Goal: Task Accomplishment & Management: Manage account settings

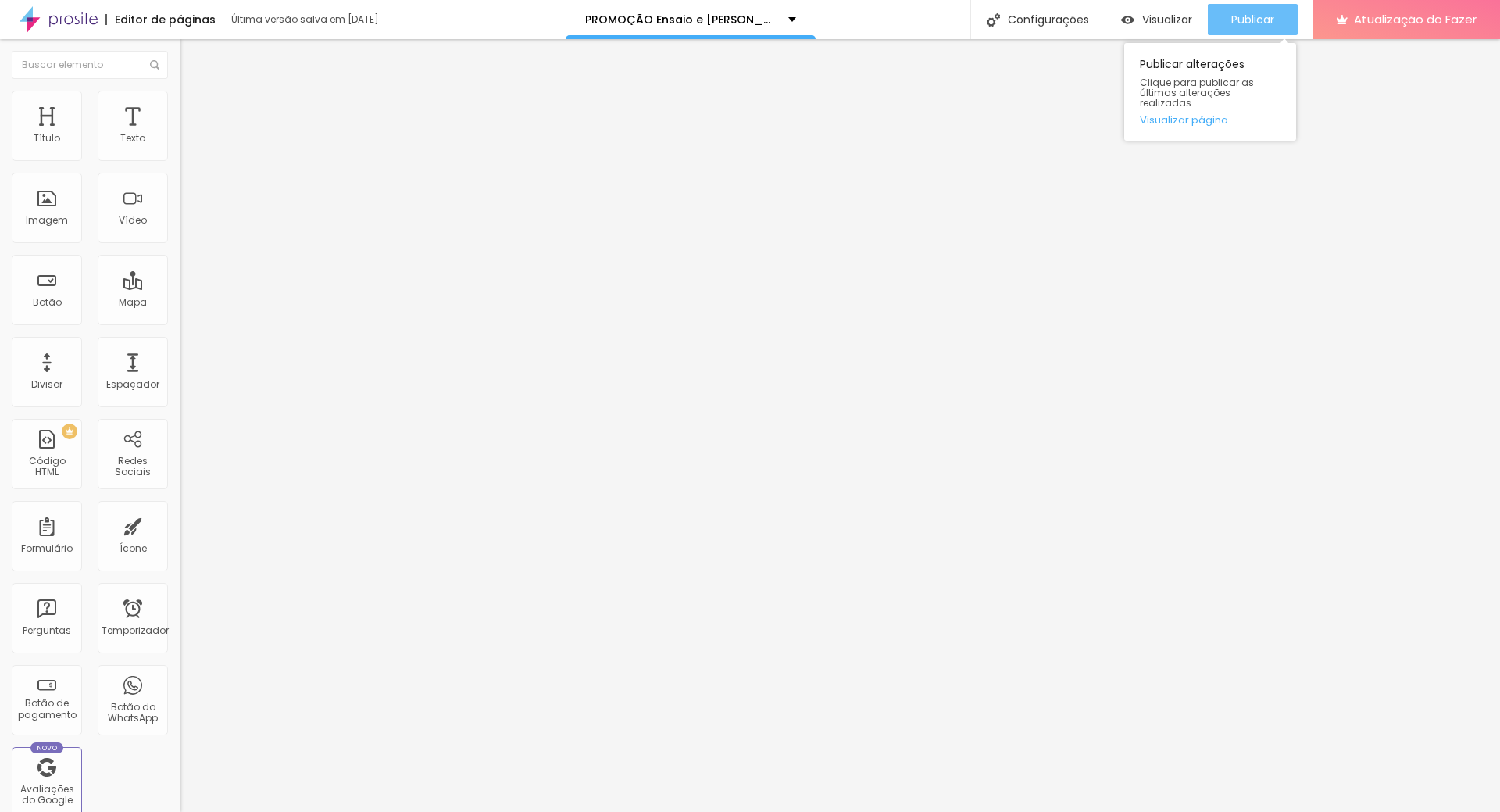
click at [1270, 16] on font "Publicar" at bounding box center [1253, 19] width 43 height 16
click at [1261, 19] on font "Publicar" at bounding box center [1253, 19] width 43 height 16
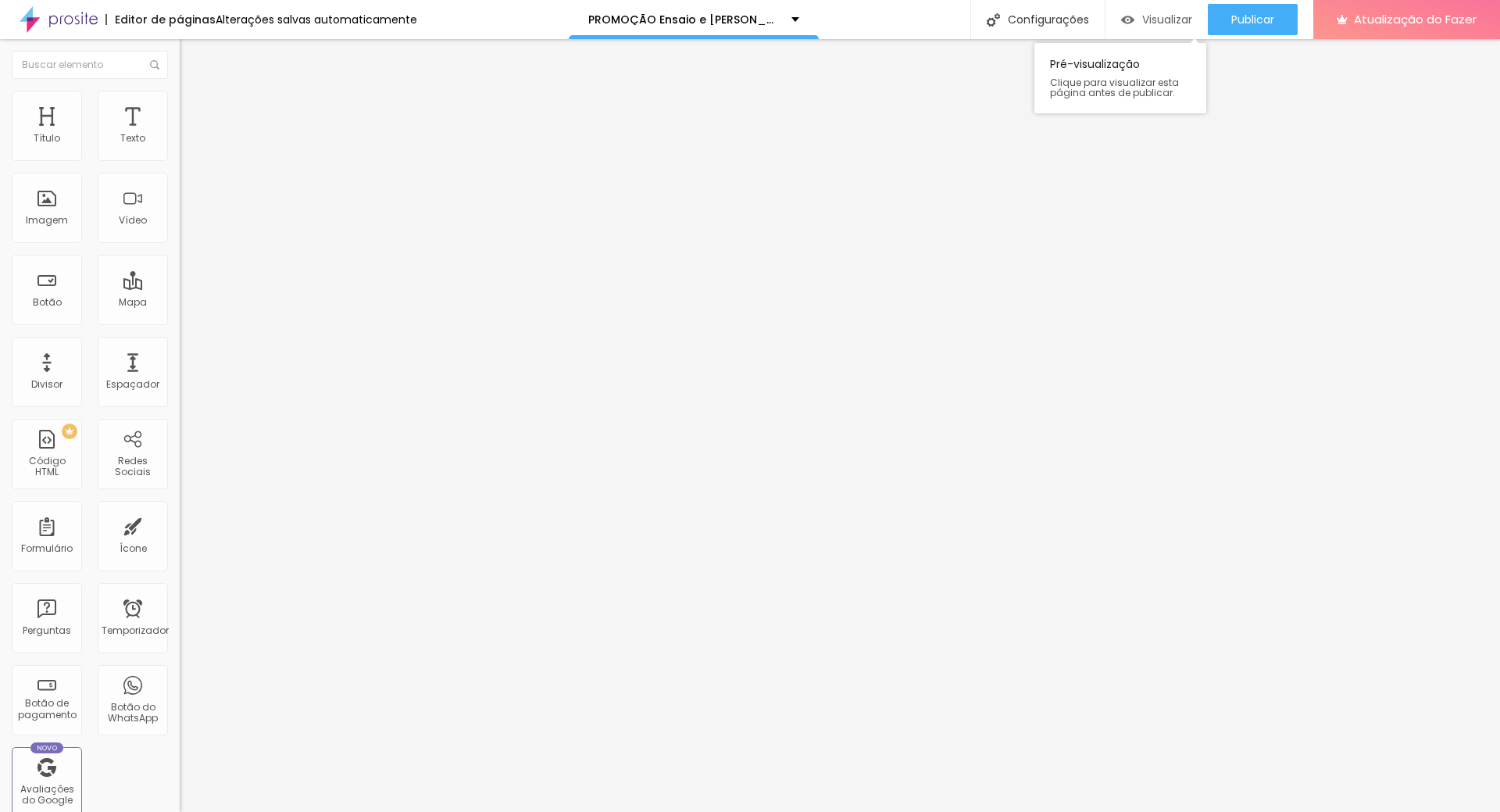
click at [1176, 18] on font "Visualizar" at bounding box center [1167, 19] width 50 height 16
click at [1048, 17] on font "Configurações" at bounding box center [1048, 19] width 82 height 16
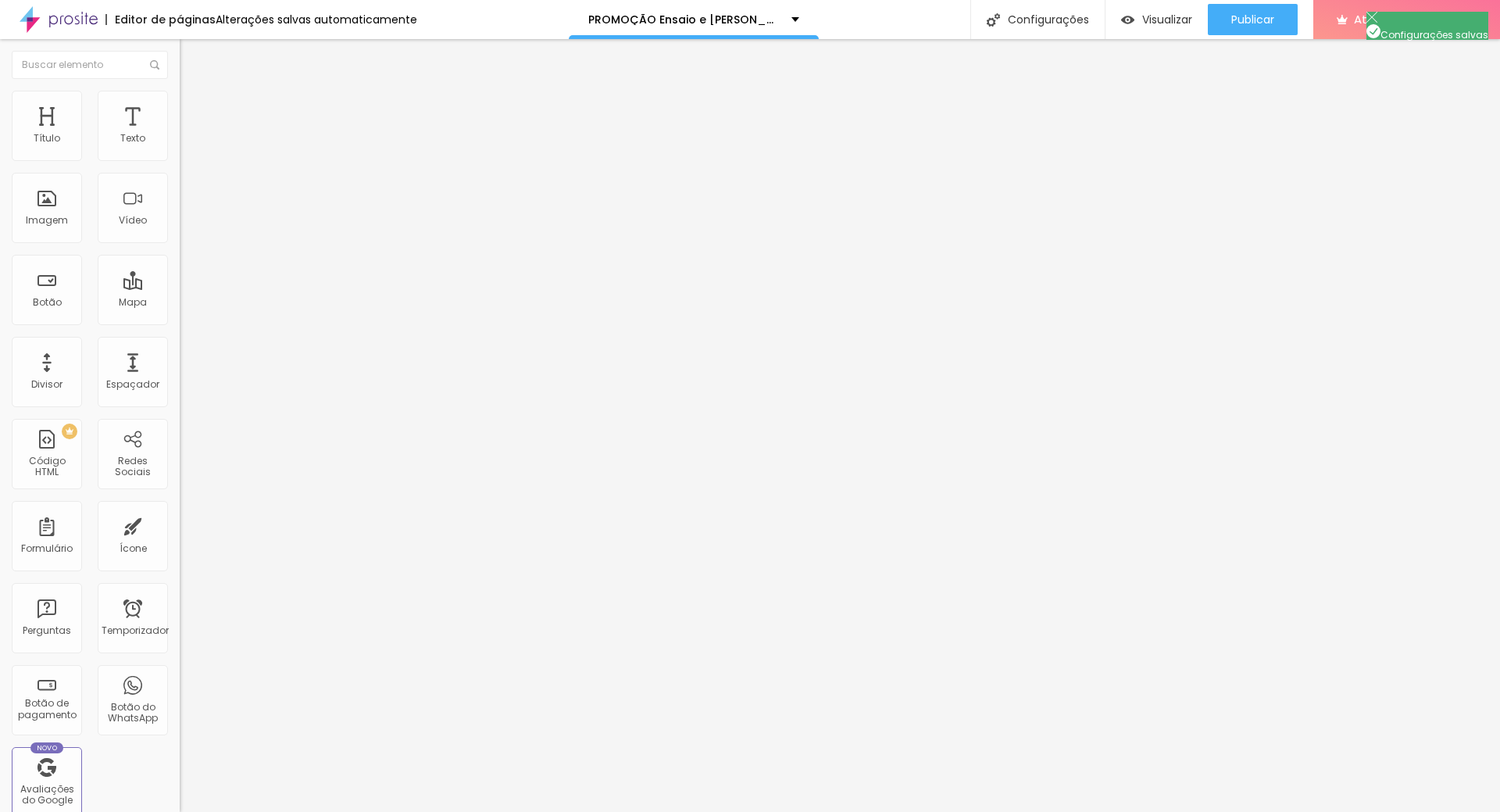
scroll to position [0, 0]
click at [1032, 811] on div at bounding box center [750, 828] width 1500 height 14
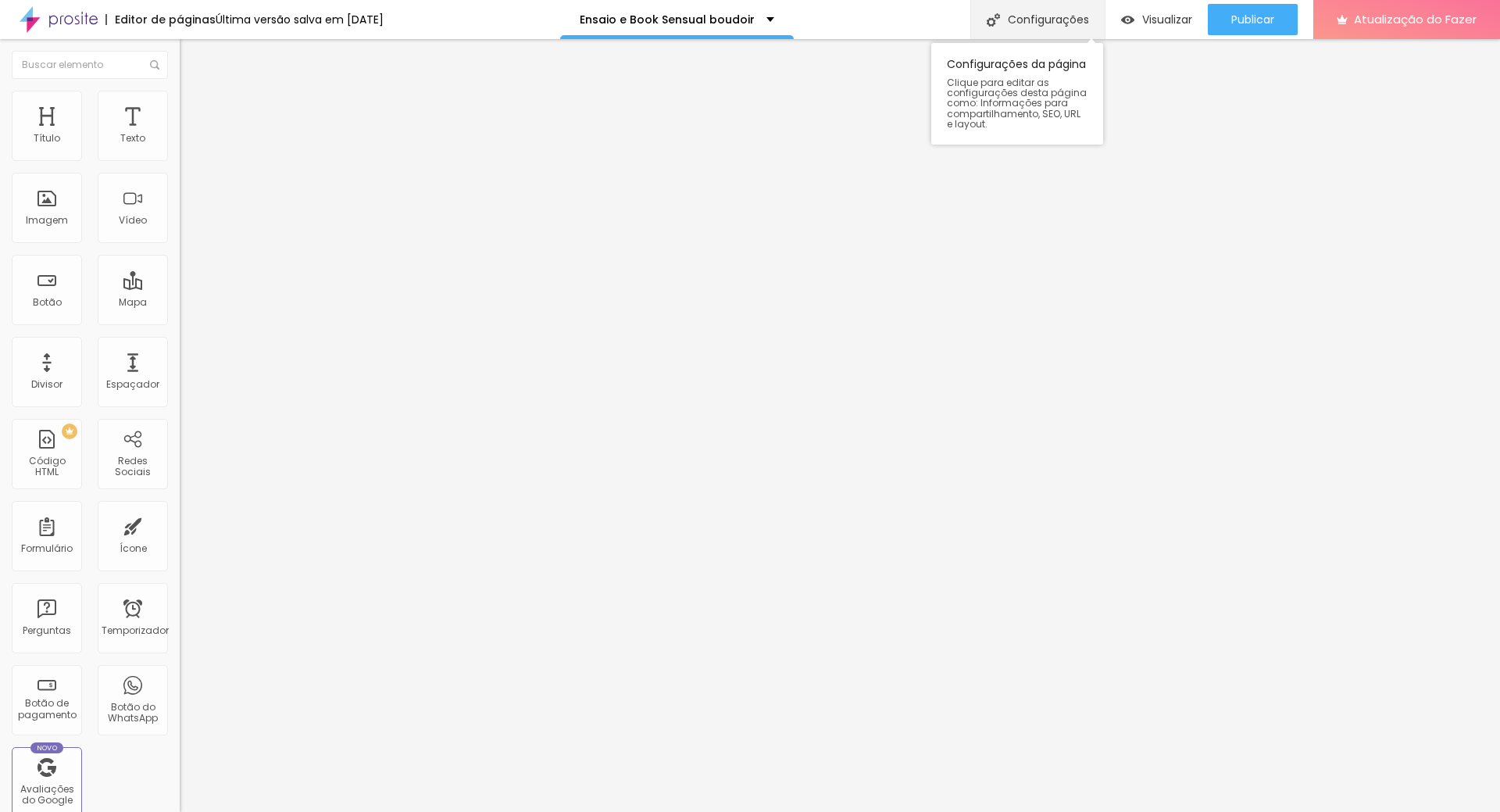
click at [1025, 22] on font "Configurações" at bounding box center [1048, 19] width 82 height 16
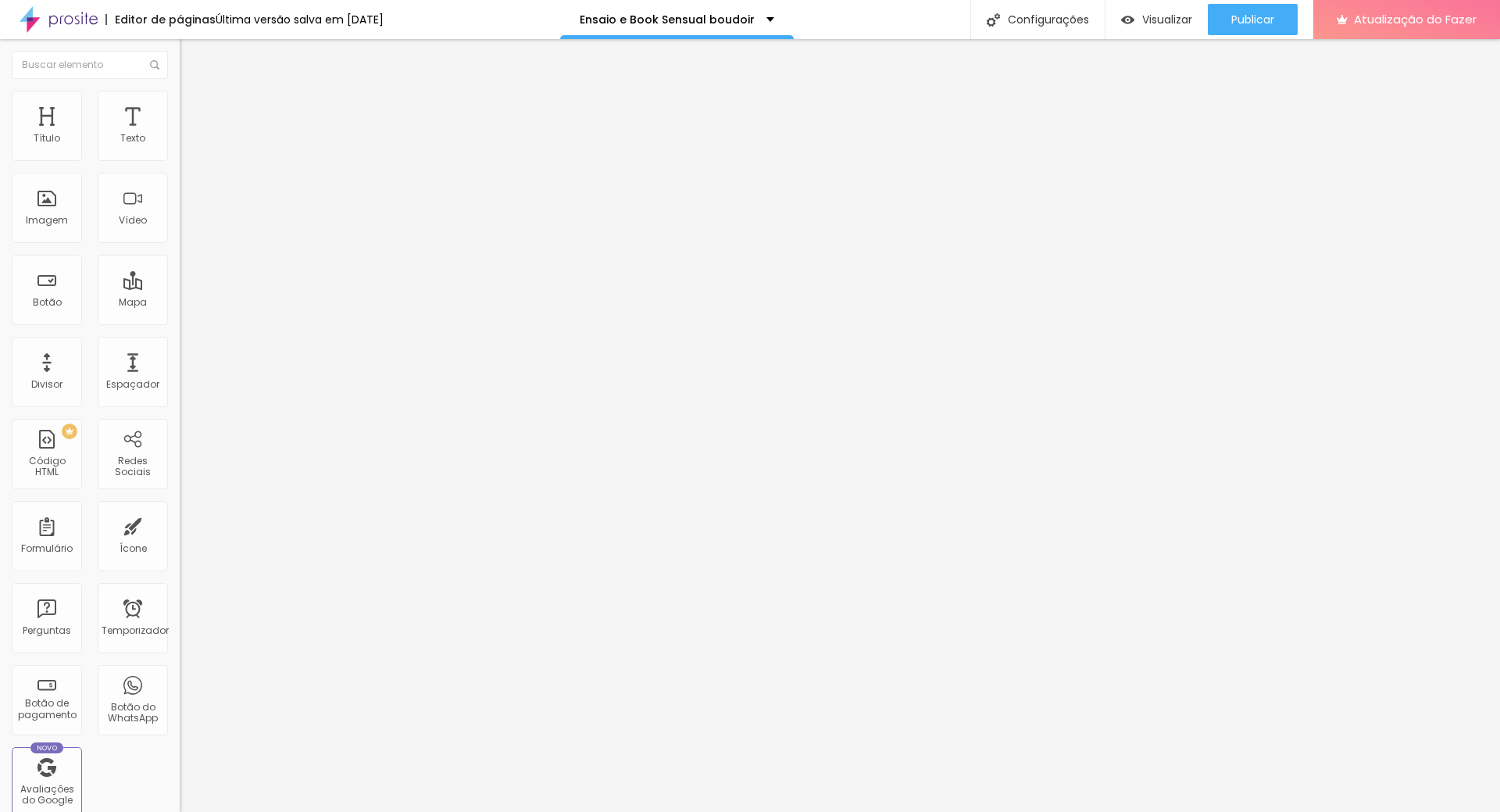
scroll to position [313, 0]
